Goal: Navigation & Orientation: Find specific page/section

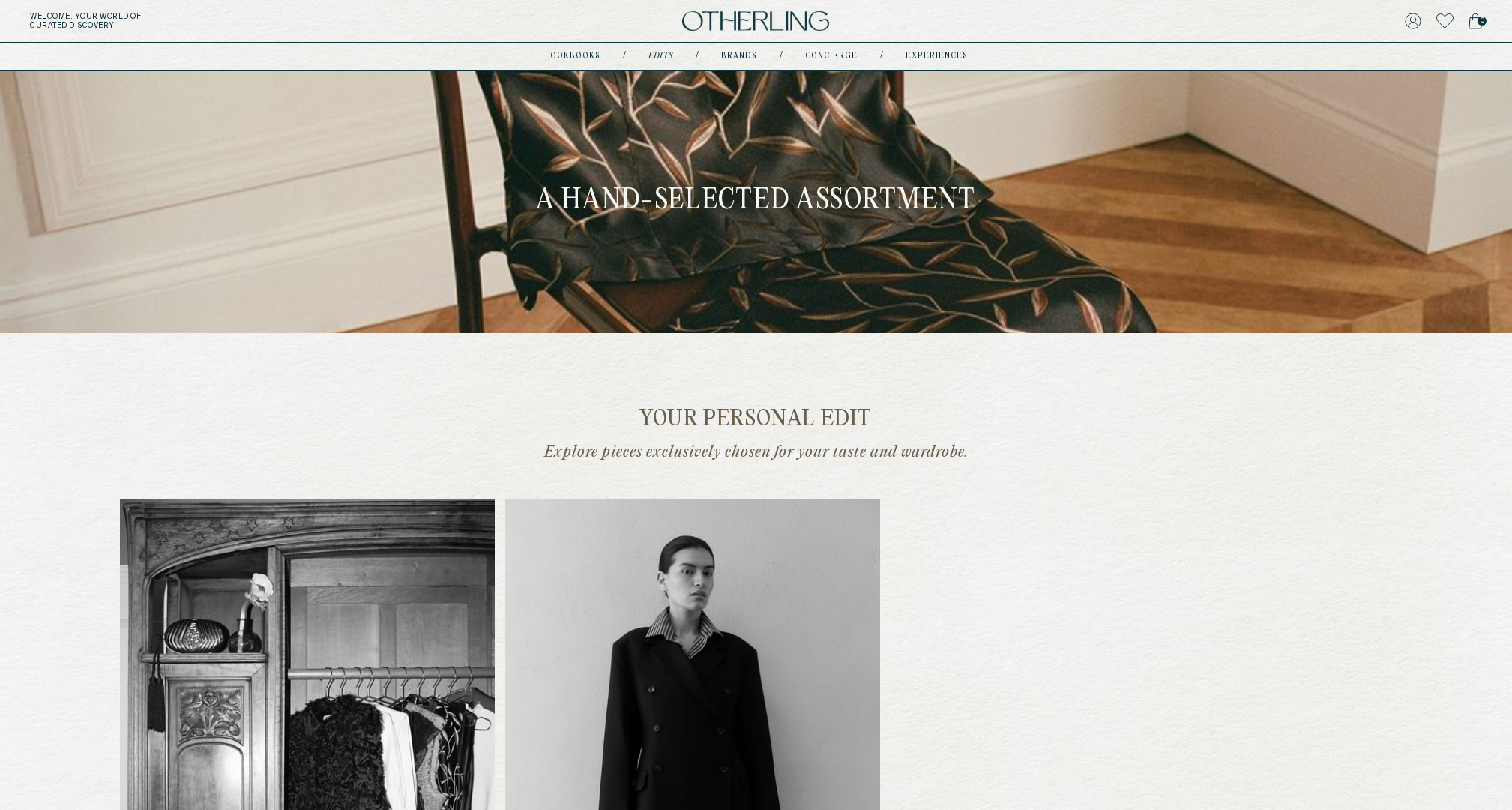
scroll to position [338, 0]
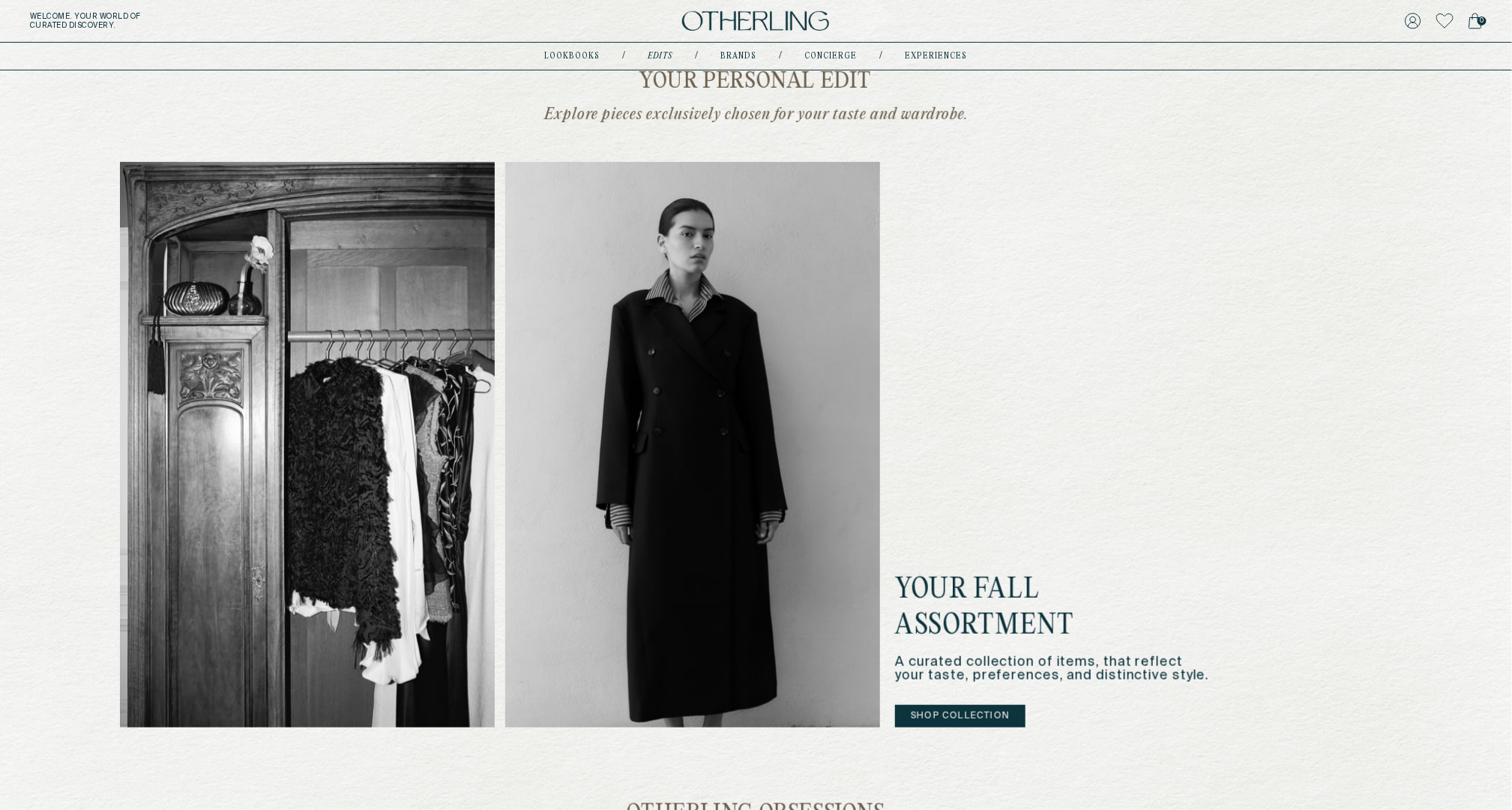
click at [955, 711] on button "Shop Collection" at bounding box center [960, 716] width 130 height 22
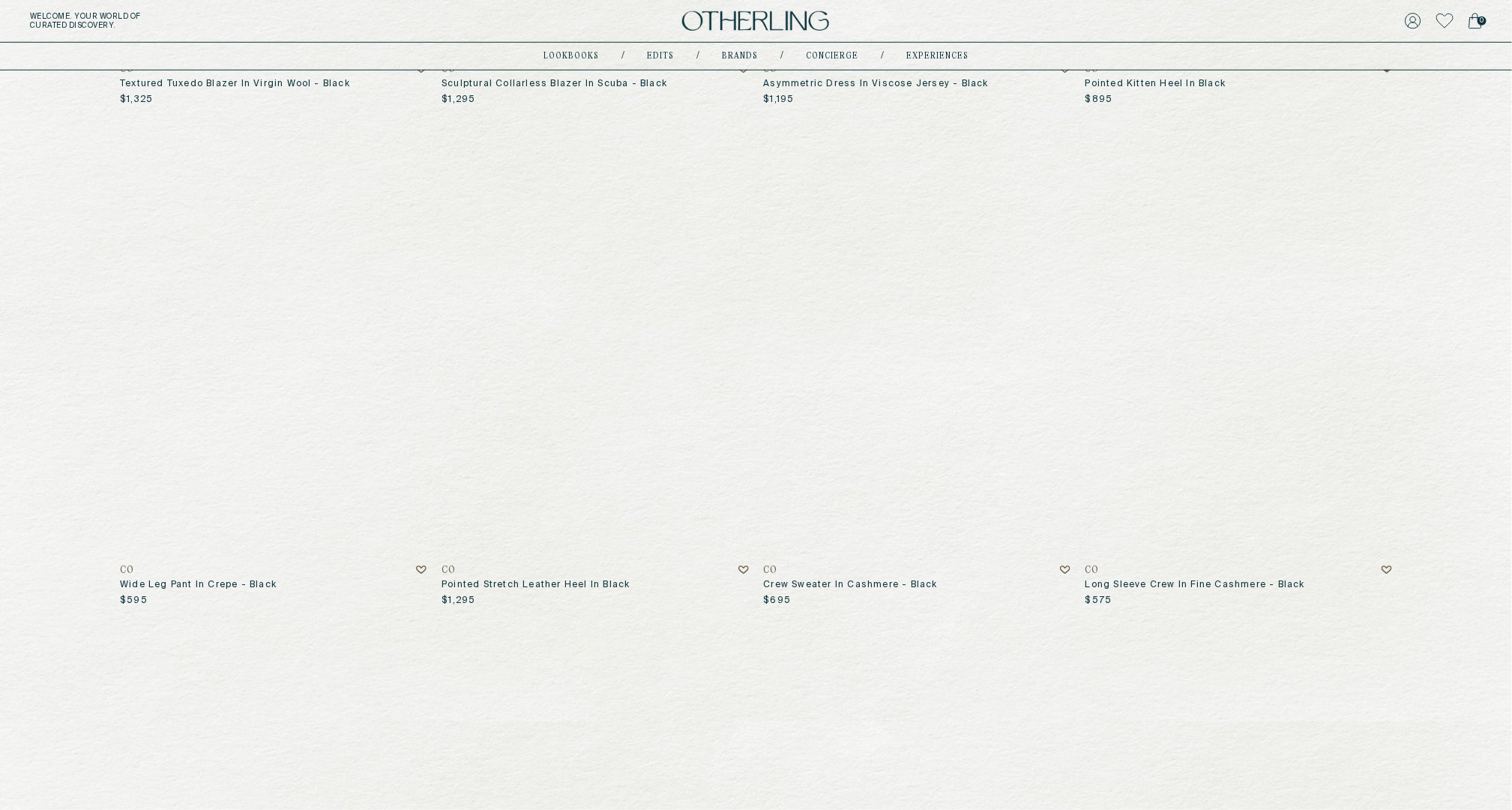
scroll to position [626, 0]
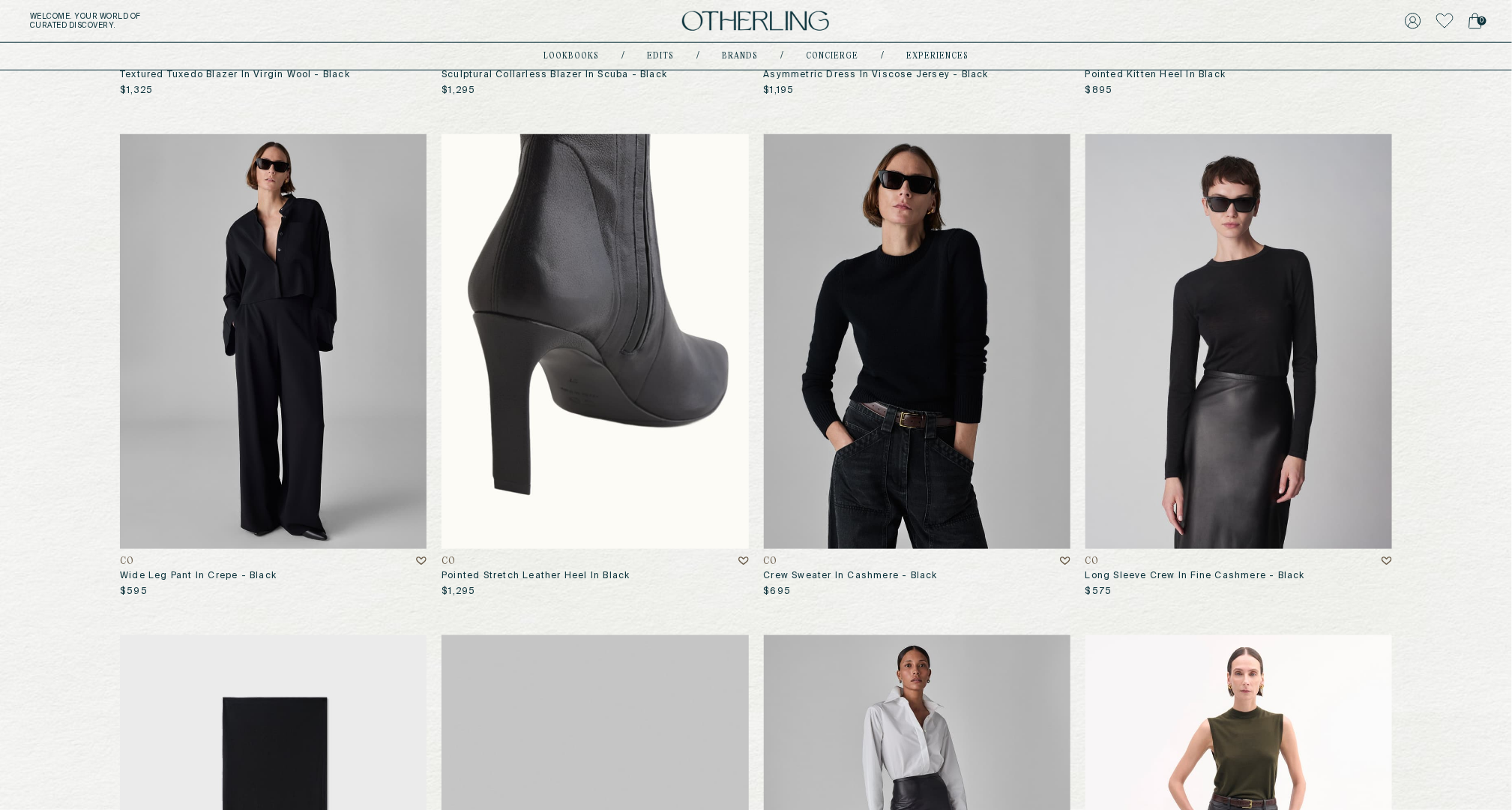
click at [714, 406] on img at bounding box center [595, 341] width 307 height 414
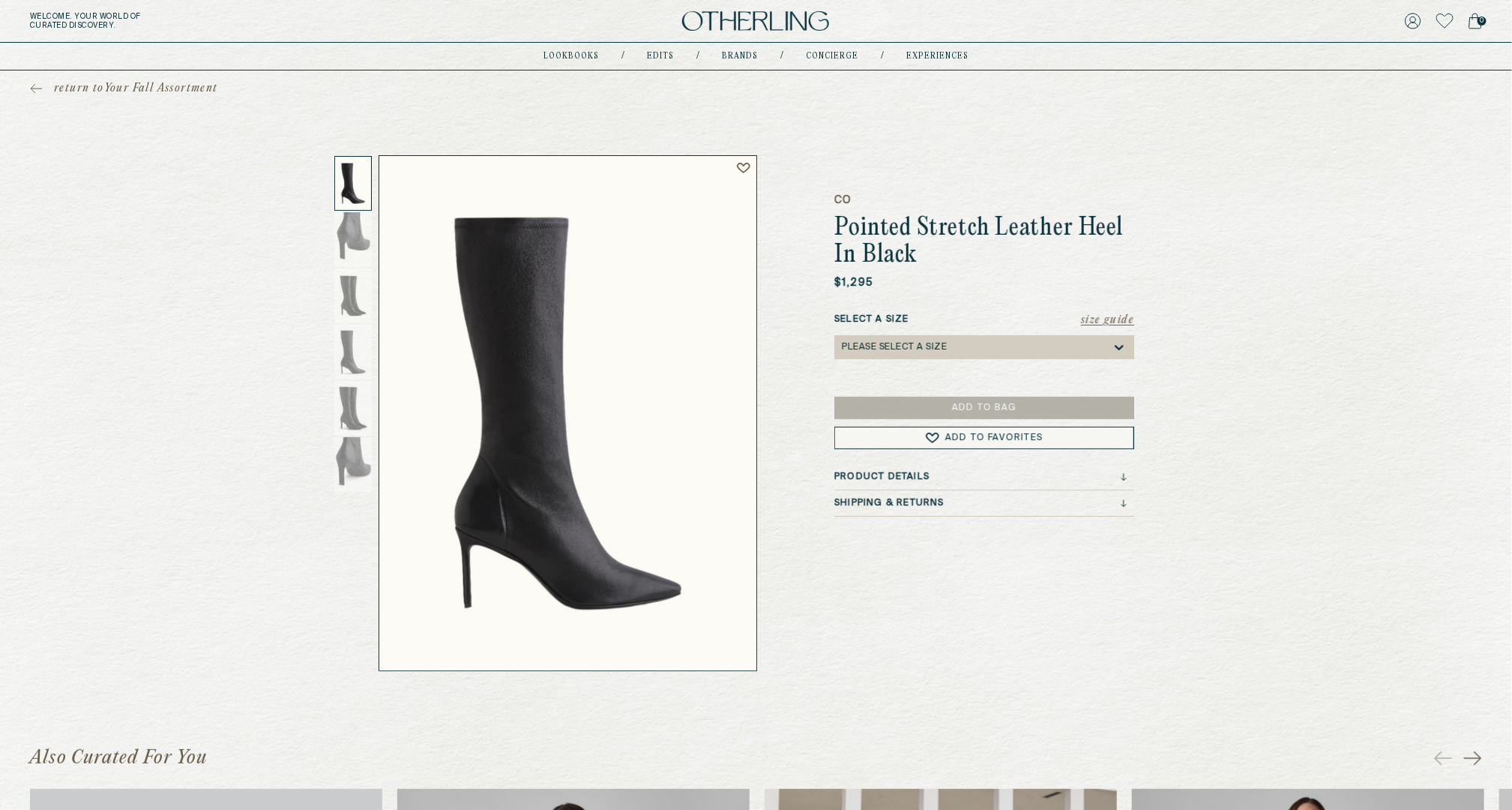
click at [743, 166] on icon at bounding box center [744, 168] width 14 height 12
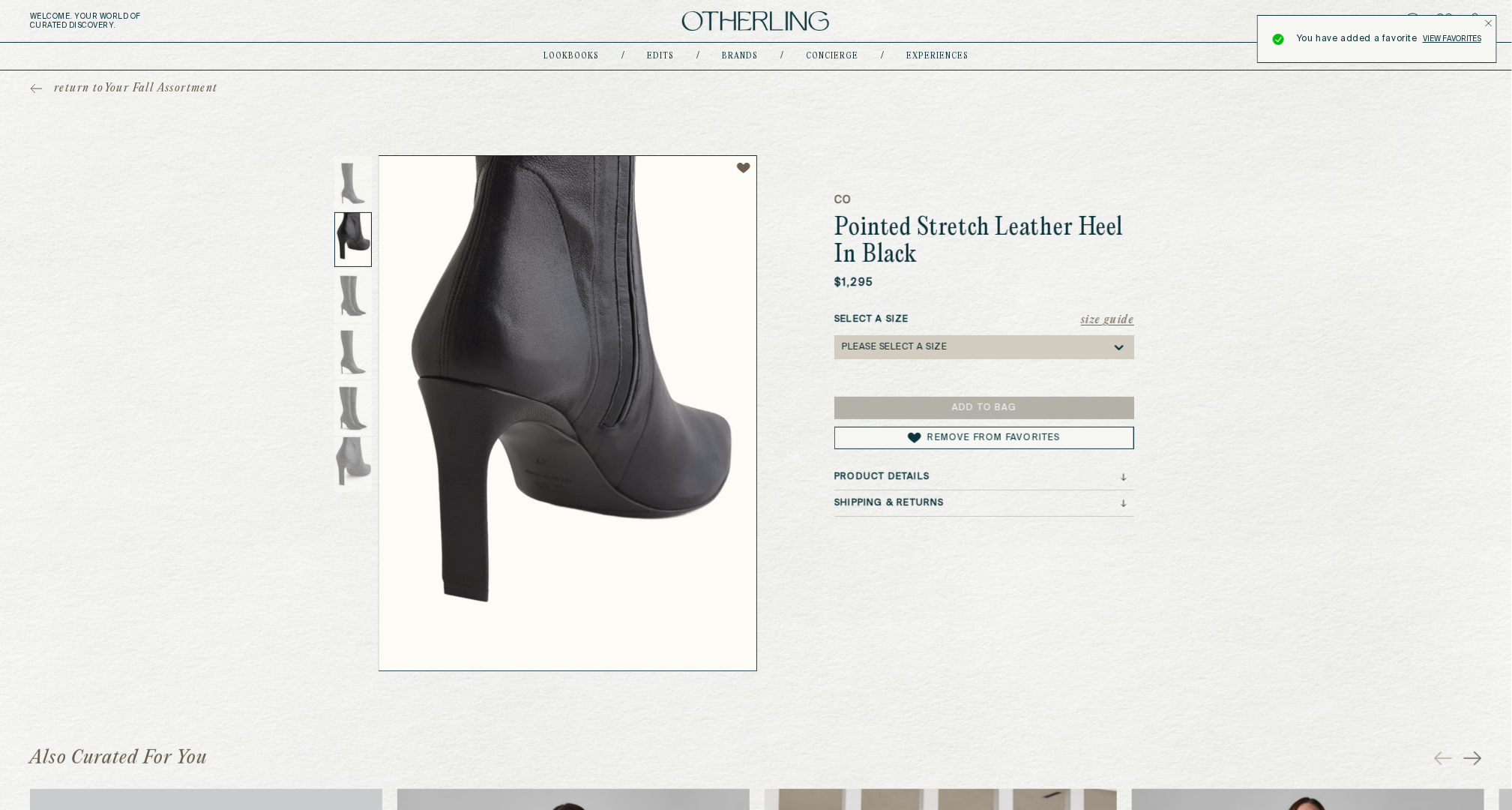
click at [948, 438] on span "Remove from Favorites" at bounding box center [994, 439] width 132 height 9
click at [743, 167] on icon at bounding box center [744, 168] width 14 height 12
click at [1440, 22] on icon at bounding box center [1445, 21] width 17 height 15
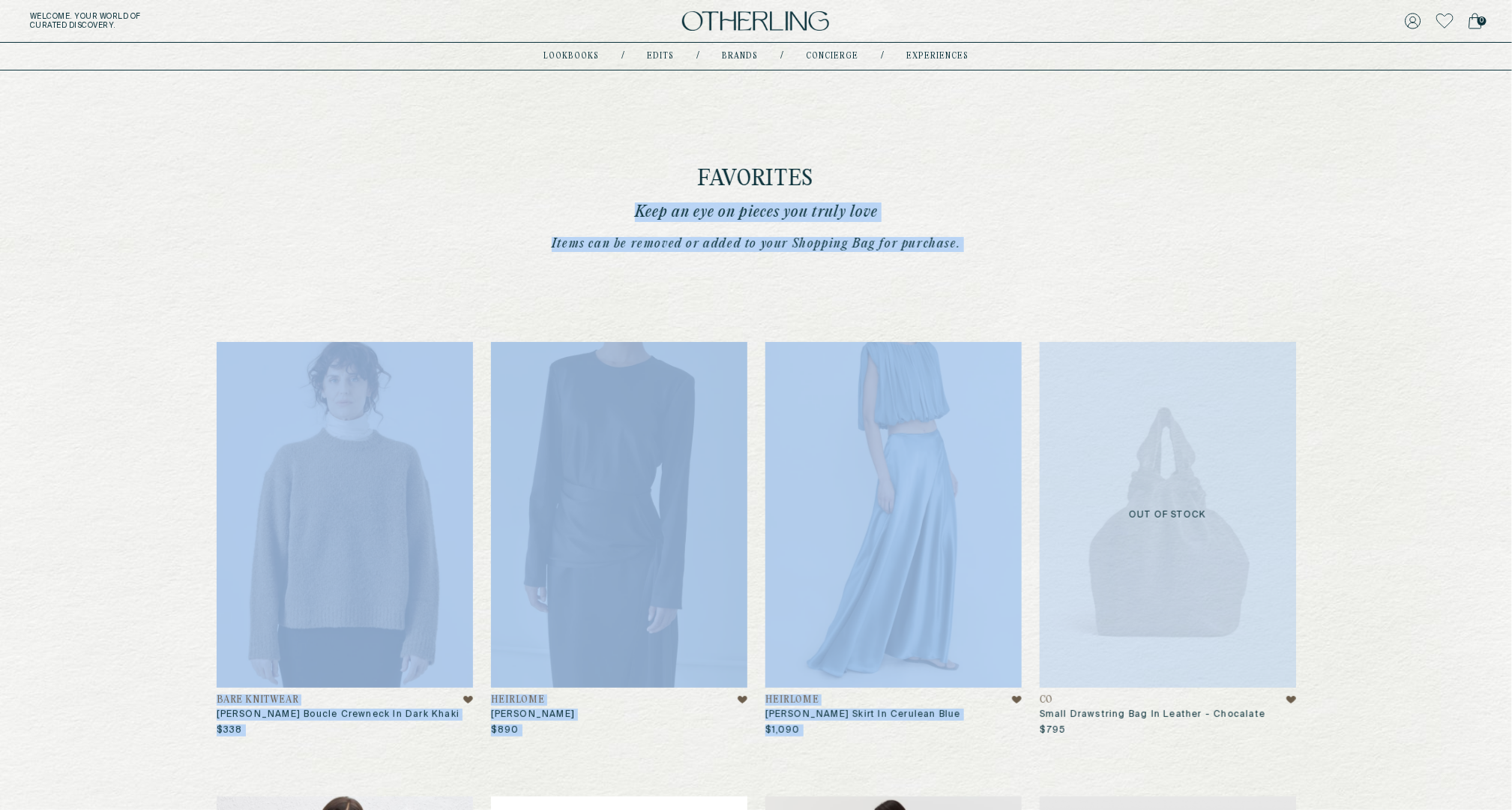
drag, startPoint x: 786, startPoint y: 123, endPoint x: 1162, endPoint y: 232, distance: 391.5
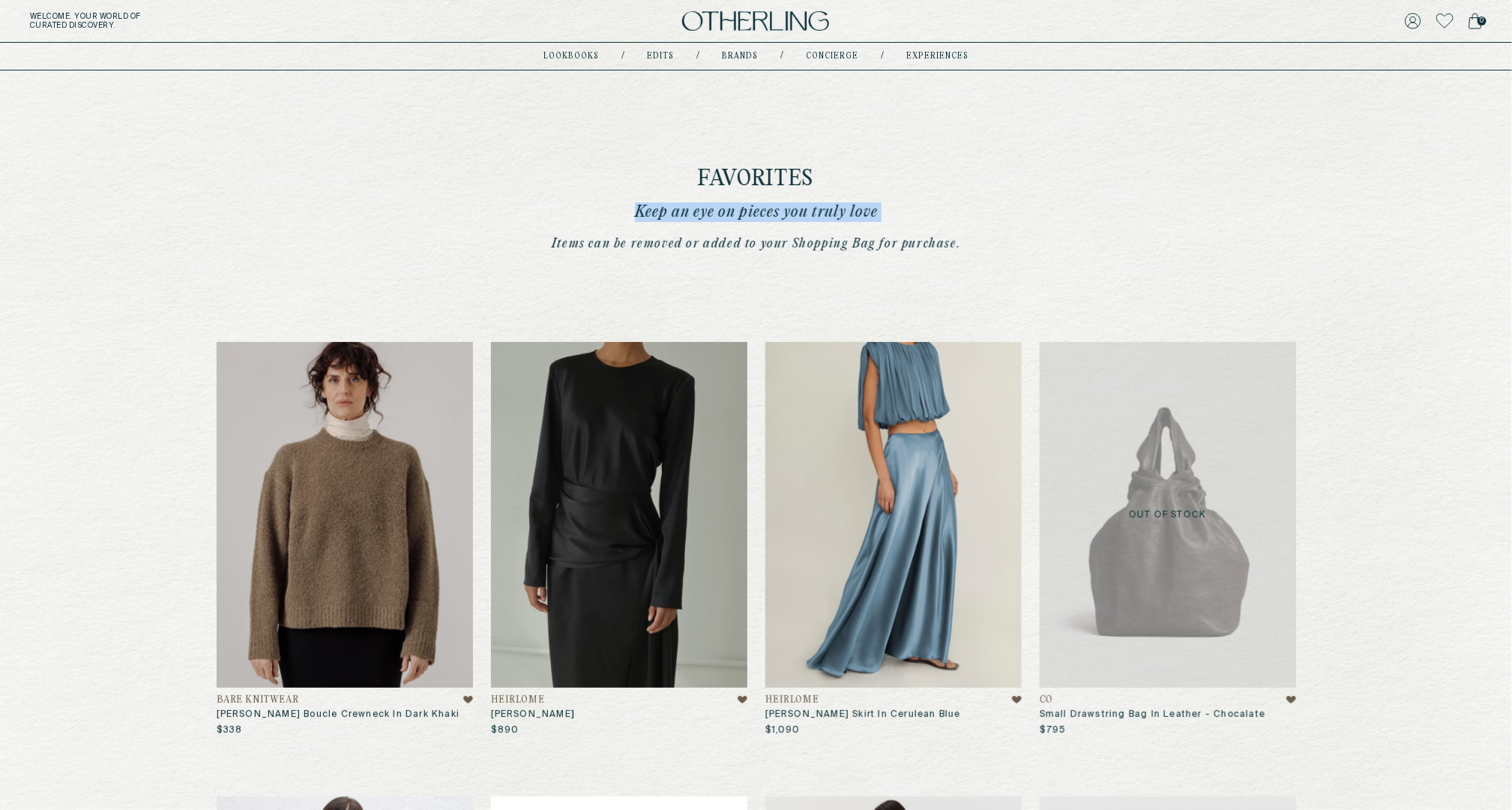
drag, startPoint x: 610, startPoint y: 152, endPoint x: 973, endPoint y: 233, distance: 371.9
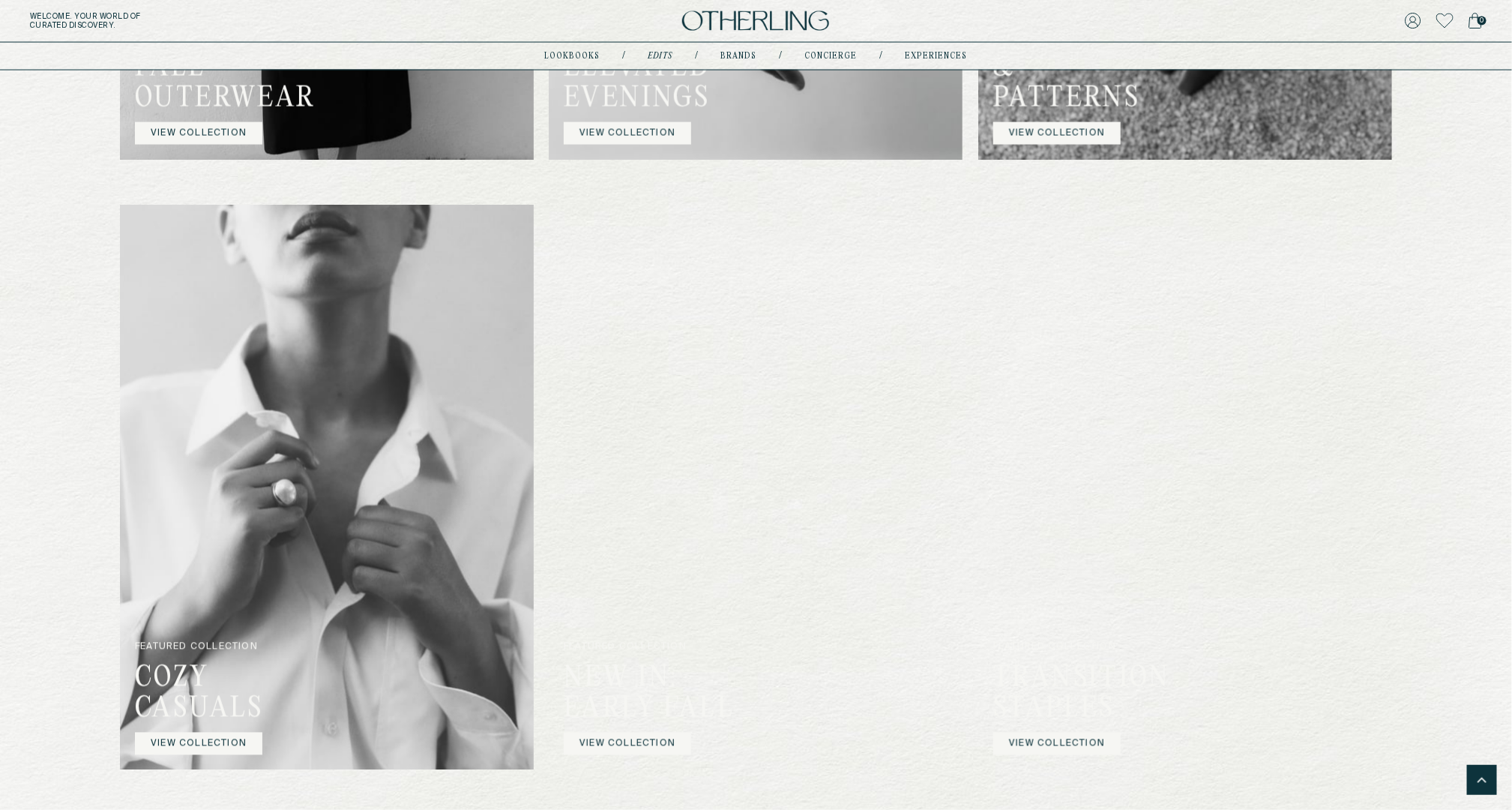
scroll to position [926, 0]
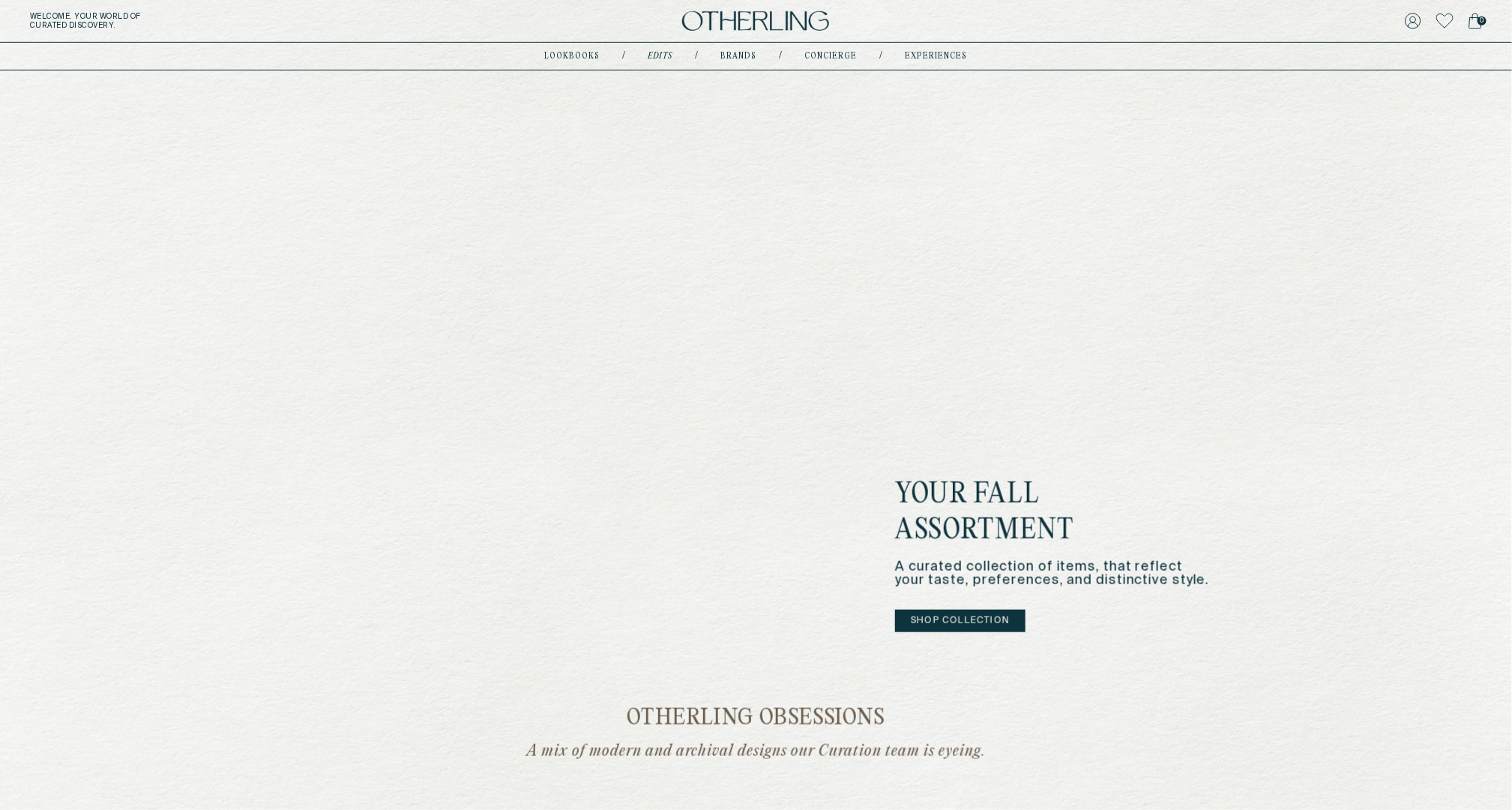
scroll to position [435, 0]
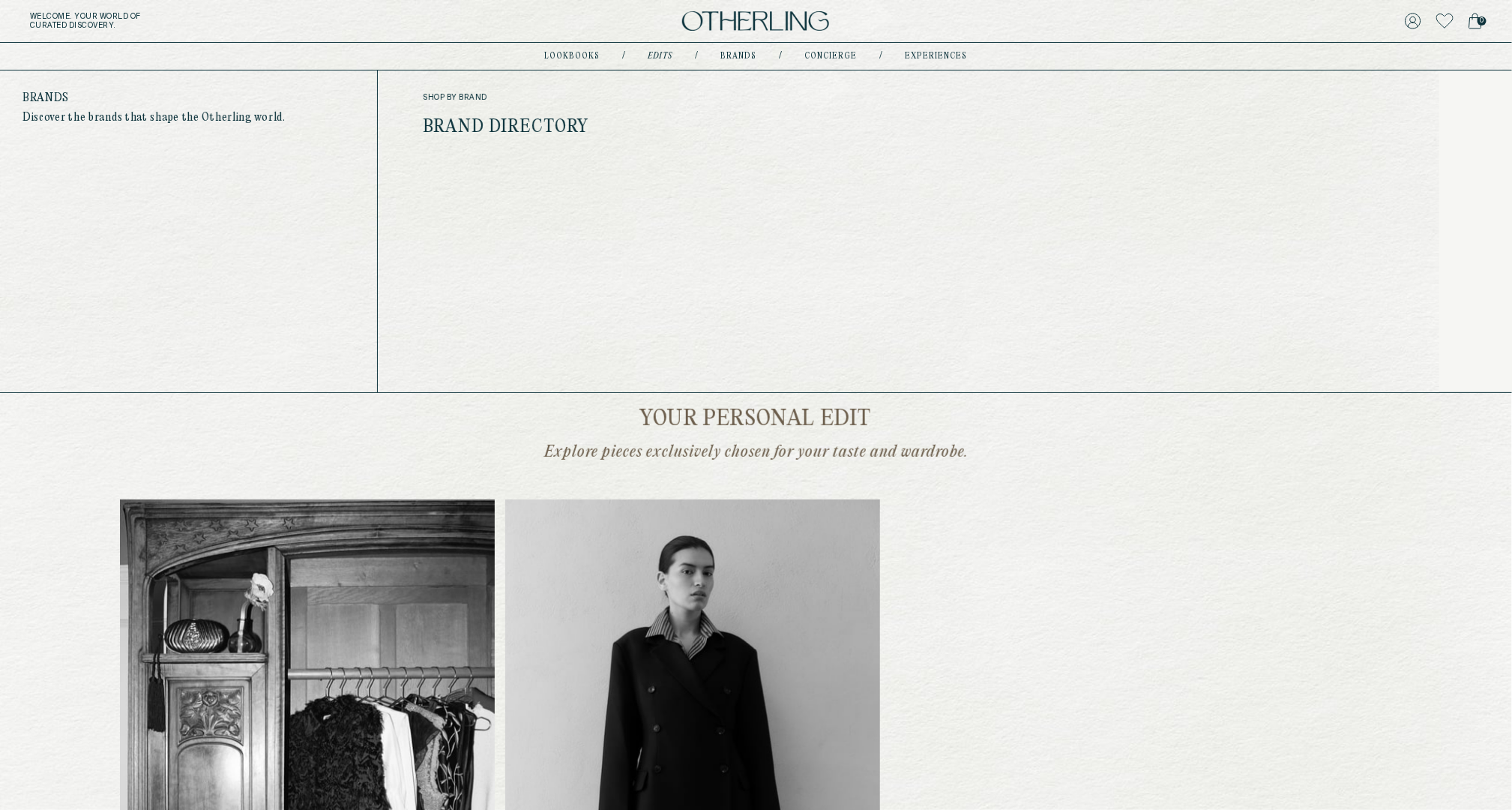
click at [736, 53] on link "Brands" at bounding box center [739, 56] width 36 height 8
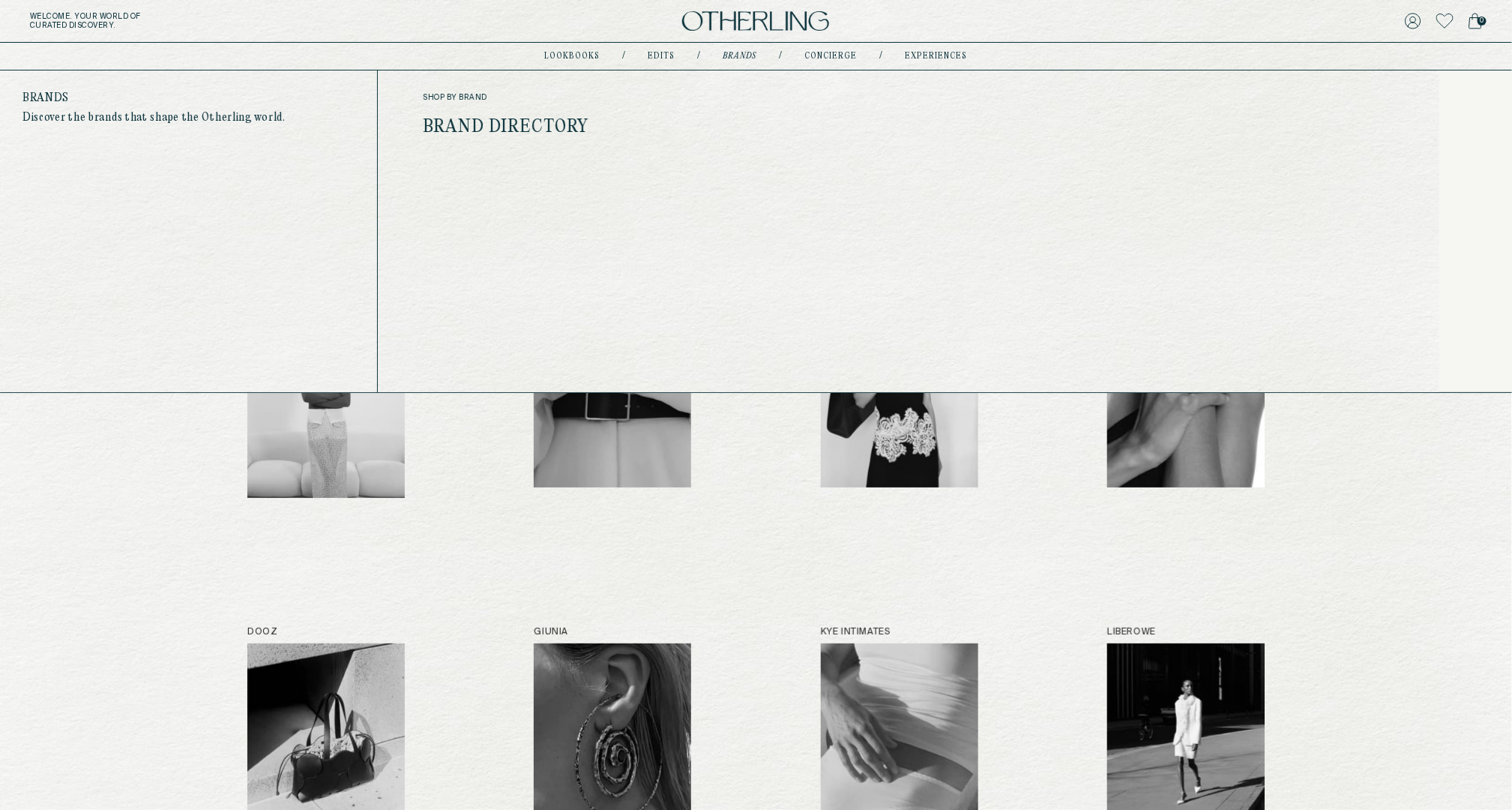
click at [548, 119] on link "Brand Directory" at bounding box center [505, 127] width 166 height 19
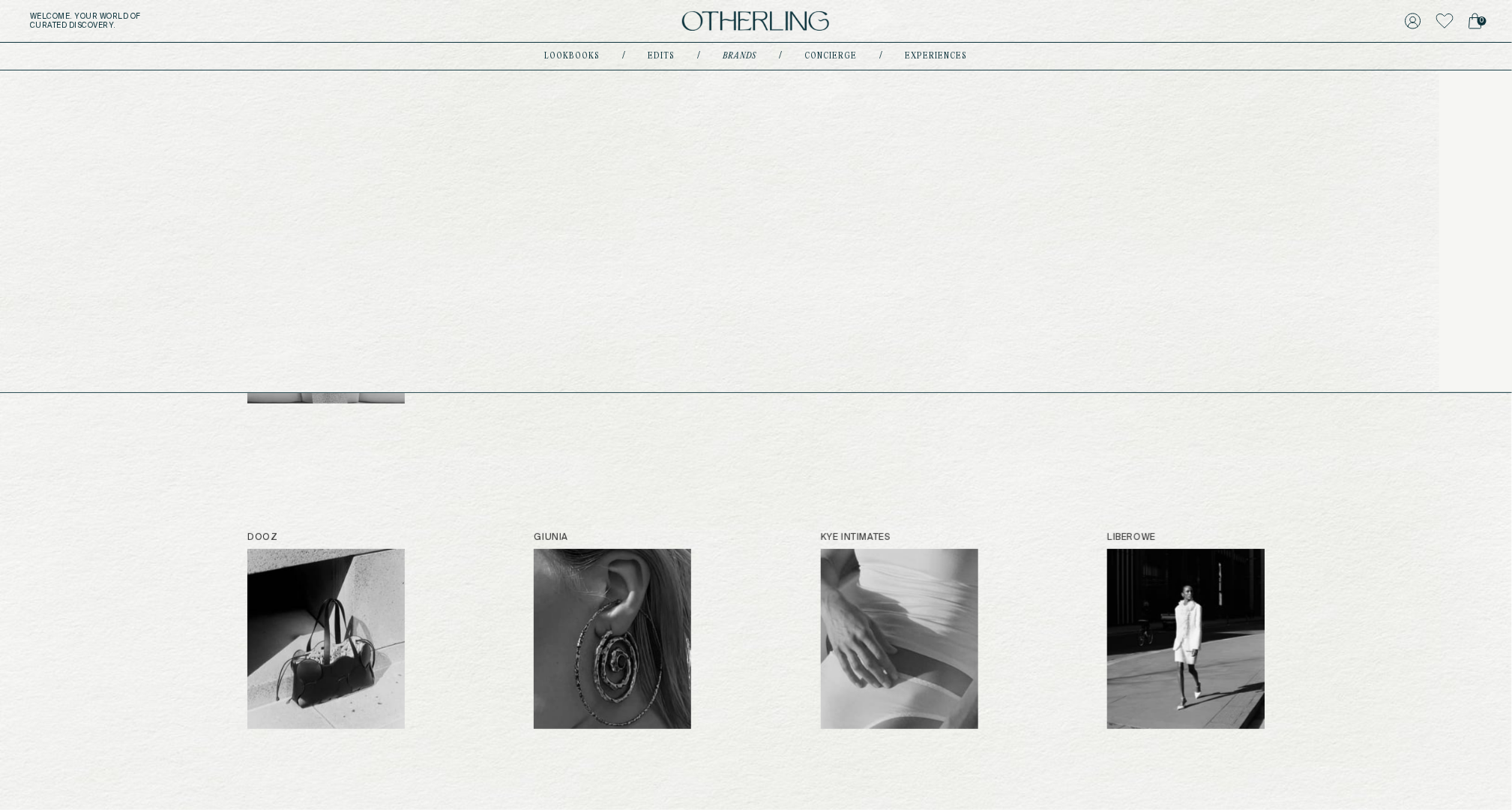
scroll to position [86, 0]
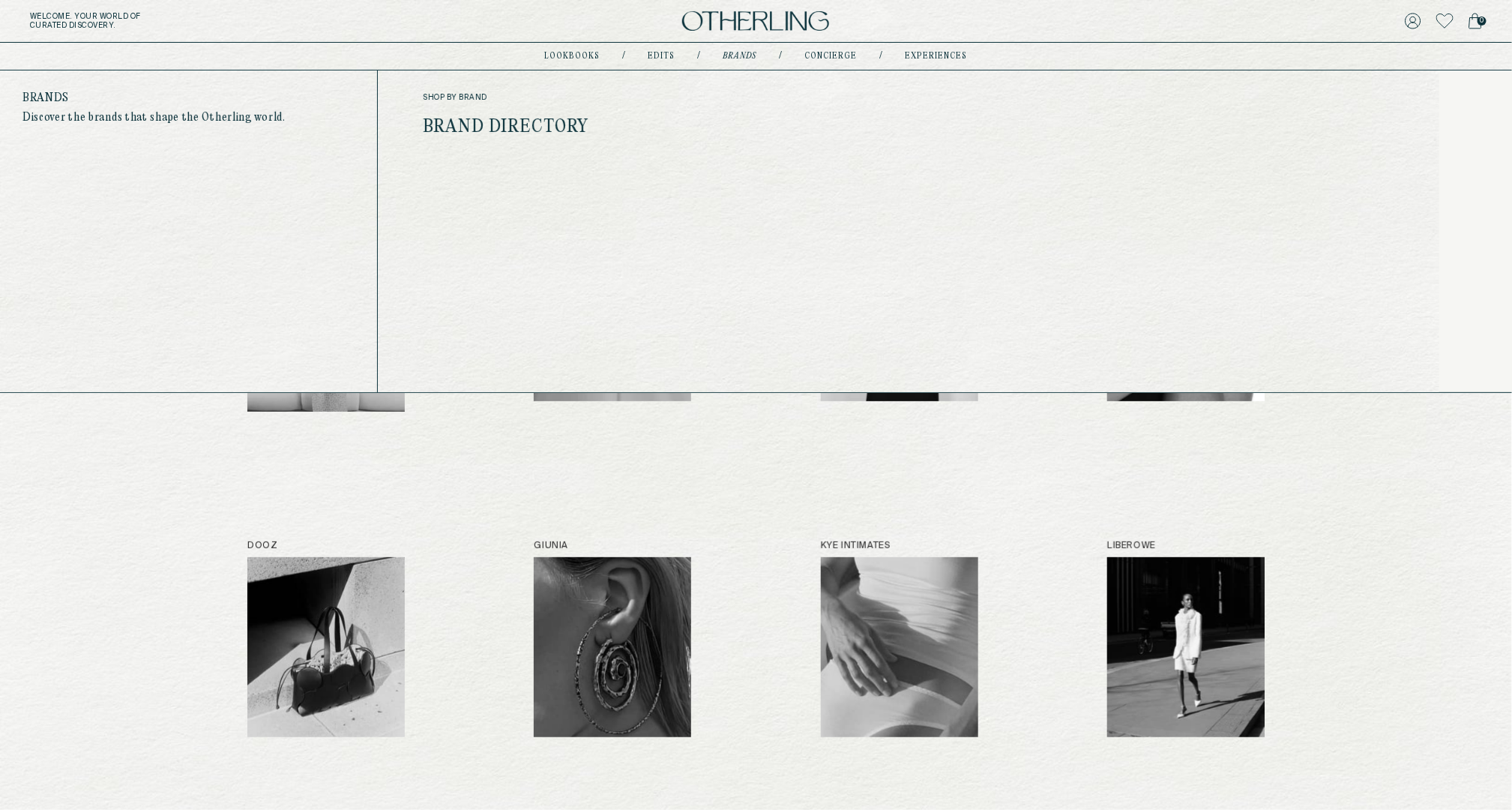
click at [736, 55] on link "Brands" at bounding box center [740, 56] width 34 height 8
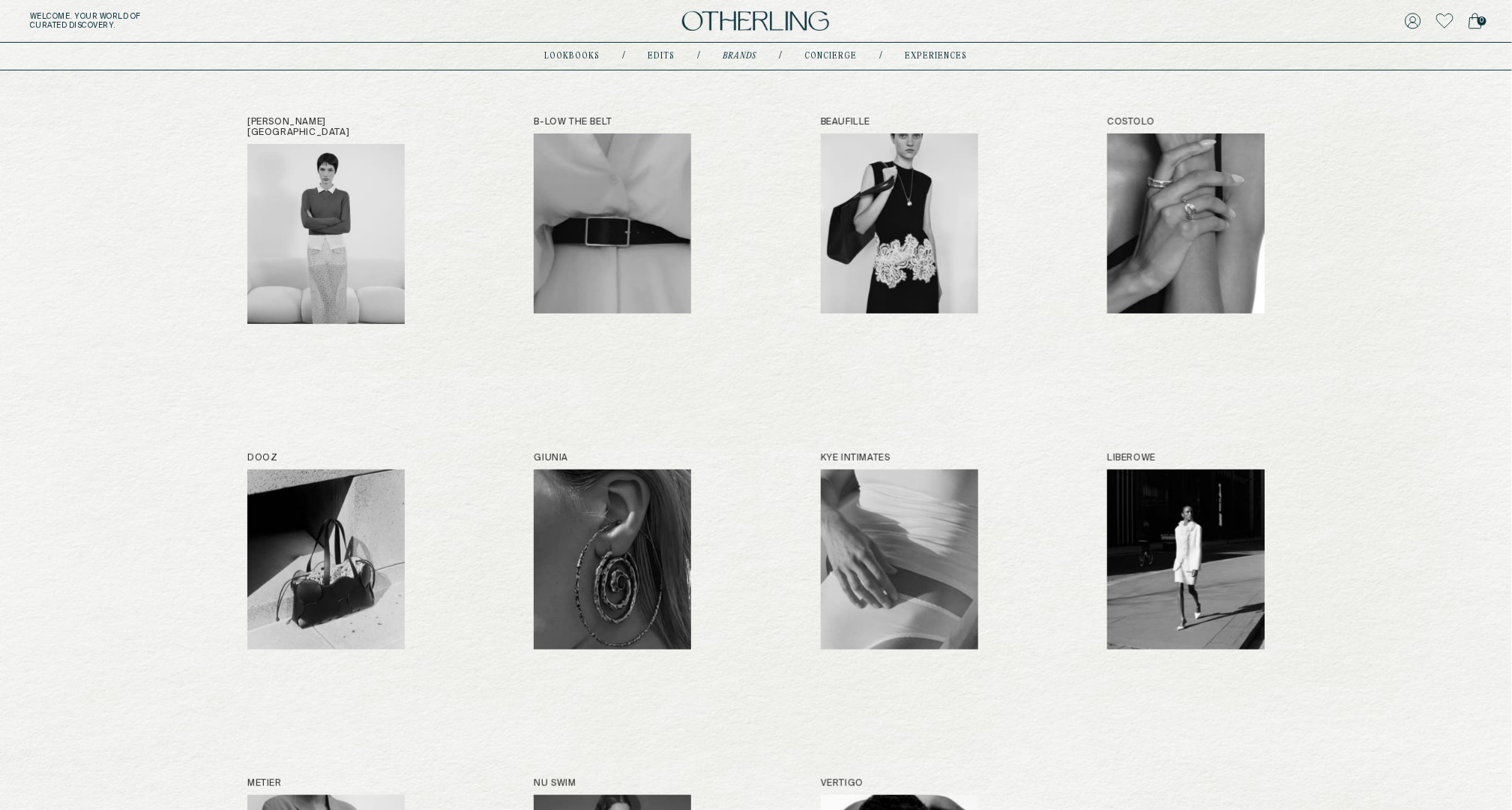
scroll to position [0, 0]
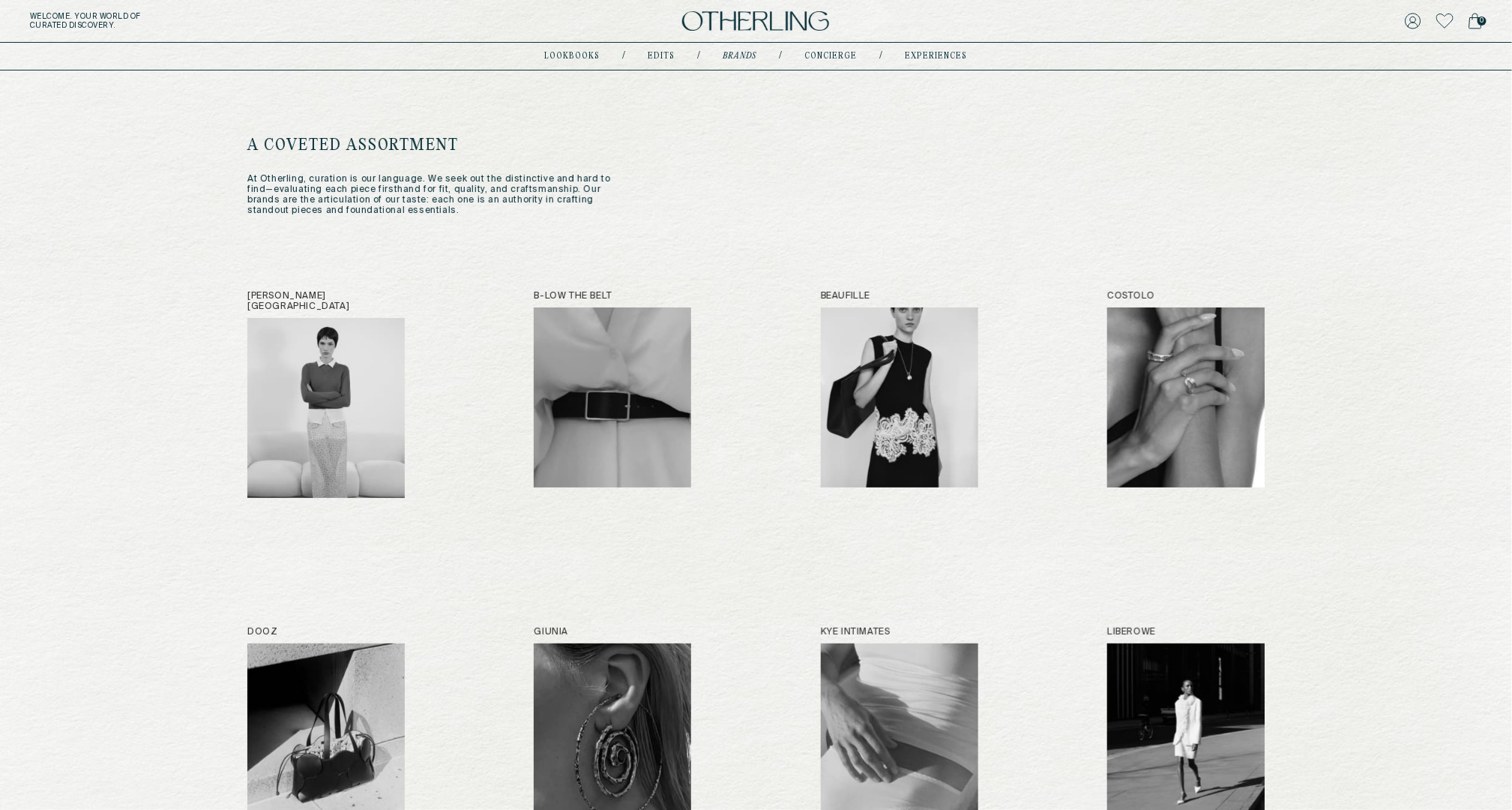
drag, startPoint x: 246, startPoint y: 302, endPoint x: 1054, endPoint y: 469, distance: 825.1
click at [1053, 469] on div "A COVETED ASSORTMENT At Otherling, curation is our language. We seek out the di…" at bounding box center [756, 610] width 1512 height 1079
click at [1046, 510] on div "Alfie Paris B-low the Belt Beaufille Costolo Dooz Giunia Kye Intimates Liberowe…" at bounding box center [756, 721] width 1017 height 859
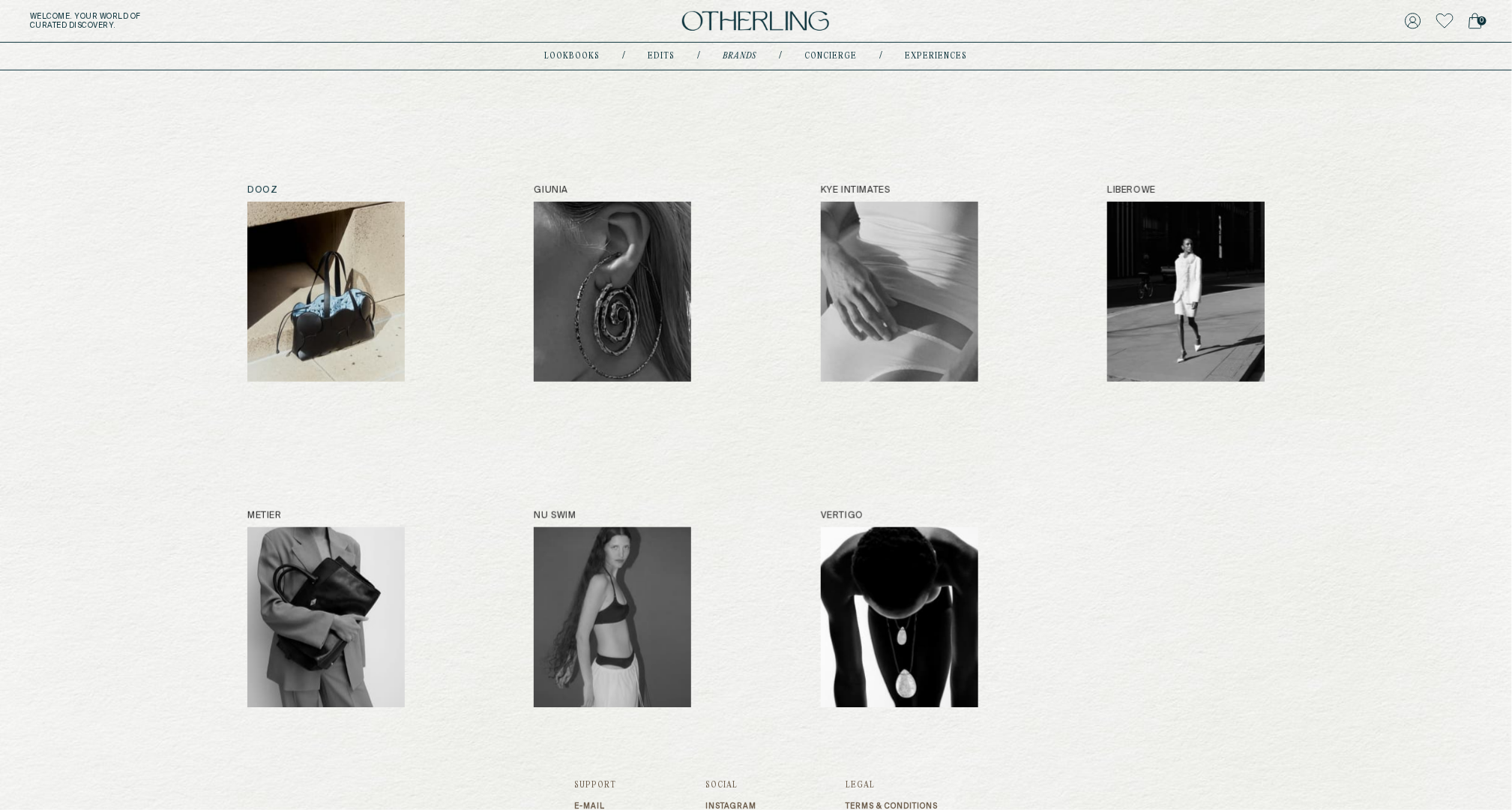
scroll to position [469, 0]
